Goal: Check status: Check status

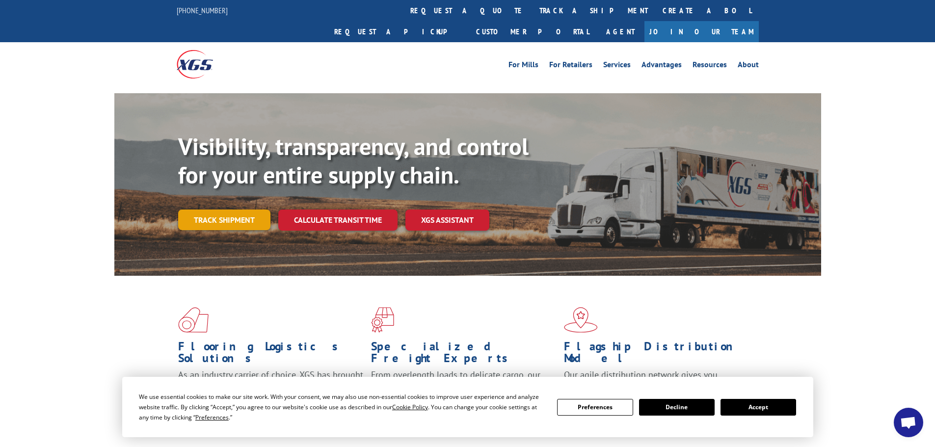
click at [248, 210] on link "Track shipment" at bounding box center [224, 220] width 92 height 21
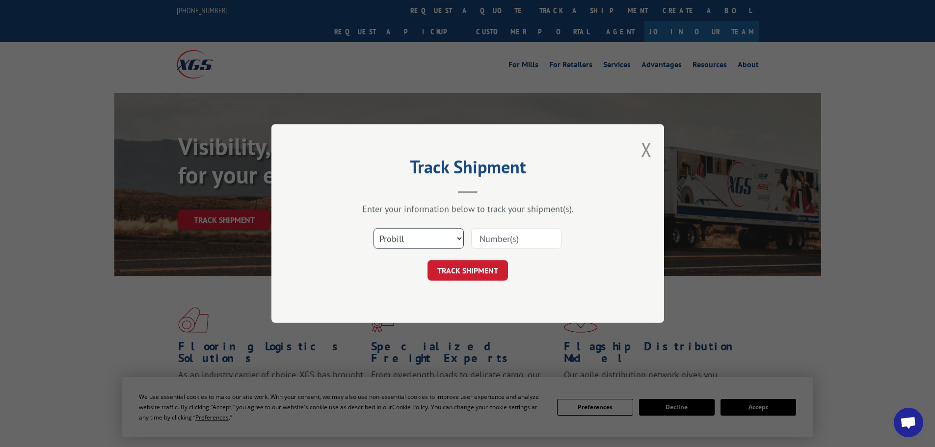
click at [448, 240] on select "Select category... Probill BOL PO" at bounding box center [419, 238] width 90 height 21
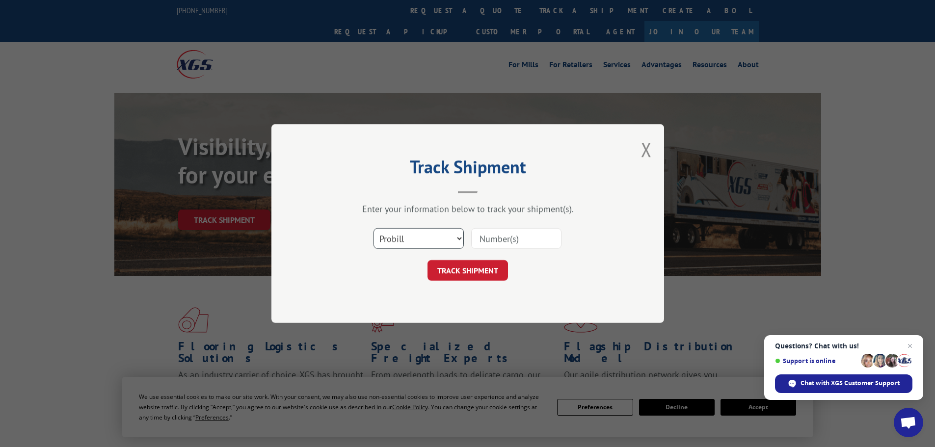
click at [374, 228] on select "Select category... Probill BOL PO" at bounding box center [419, 238] width 90 height 21
click at [494, 243] on input at bounding box center [516, 238] width 90 height 21
type input "6100052537"
click at [465, 268] on button "TRACK SHIPMENT" at bounding box center [468, 270] width 81 height 21
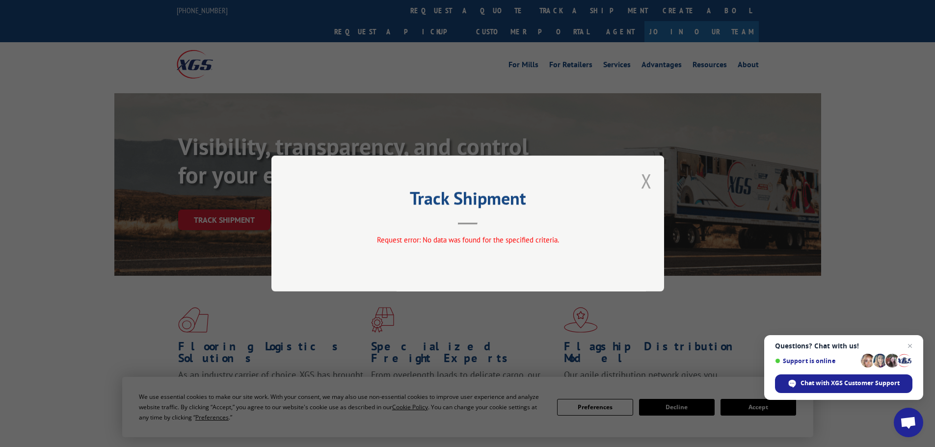
click at [644, 177] on button "Close modal" at bounding box center [646, 181] width 11 height 26
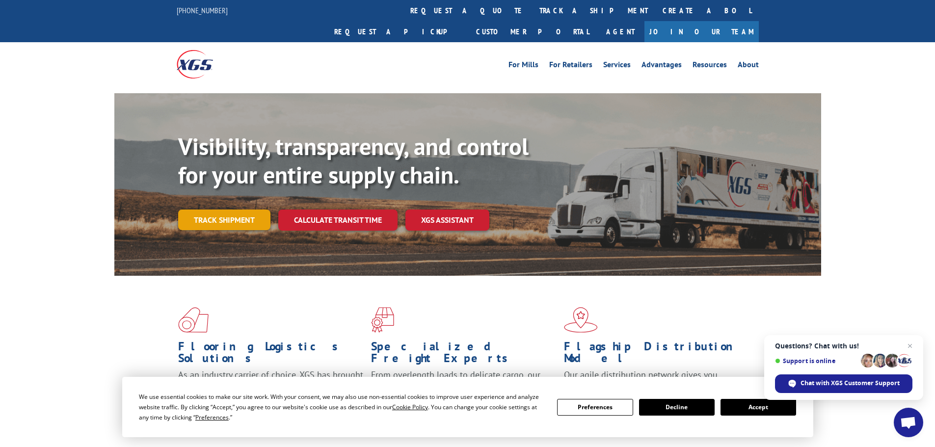
click at [224, 210] on link "Track shipment" at bounding box center [224, 220] width 92 height 21
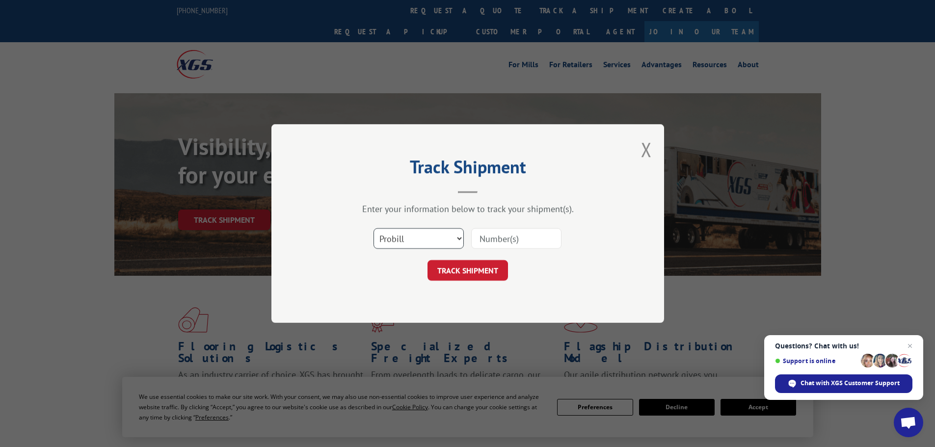
click at [419, 235] on select "Select category... Probill BOL PO" at bounding box center [419, 238] width 90 height 21
select select "bol"
click at [374, 228] on select "Select category... Probill BOL PO" at bounding box center [419, 238] width 90 height 21
click at [496, 228] on div at bounding box center [516, 238] width 90 height 23
type input "6100052537"
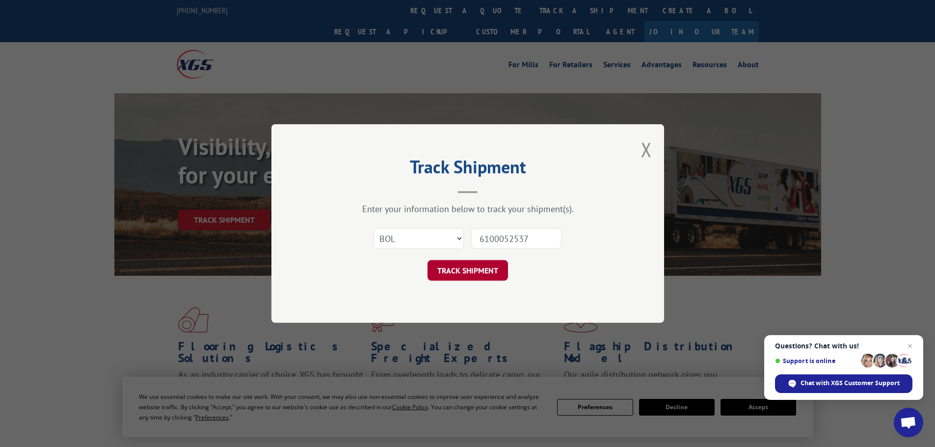
click at [489, 265] on button "TRACK SHIPMENT" at bounding box center [468, 270] width 81 height 21
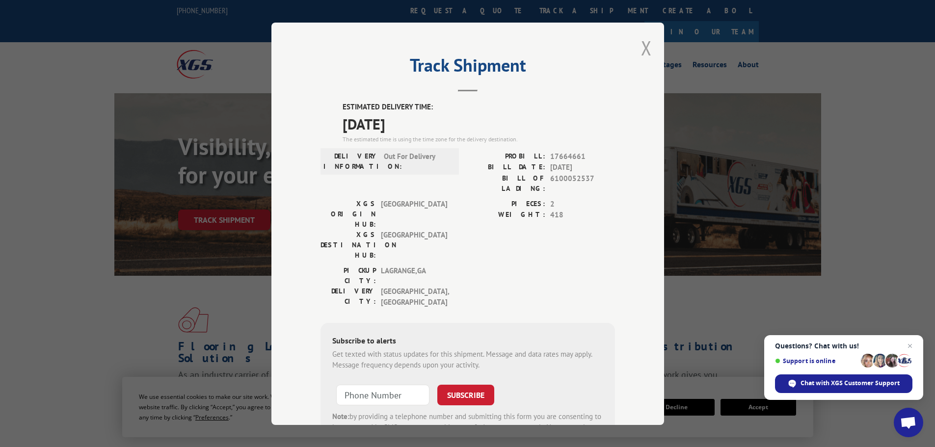
click at [649, 45] on div "Track Shipment ESTIMATED DELIVERY TIME: [DATE] The estimated time is using the …" at bounding box center [468, 224] width 393 height 403
click at [645, 46] on button "Close modal" at bounding box center [646, 48] width 11 height 26
